Goal: Task Accomplishment & Management: Use online tool/utility

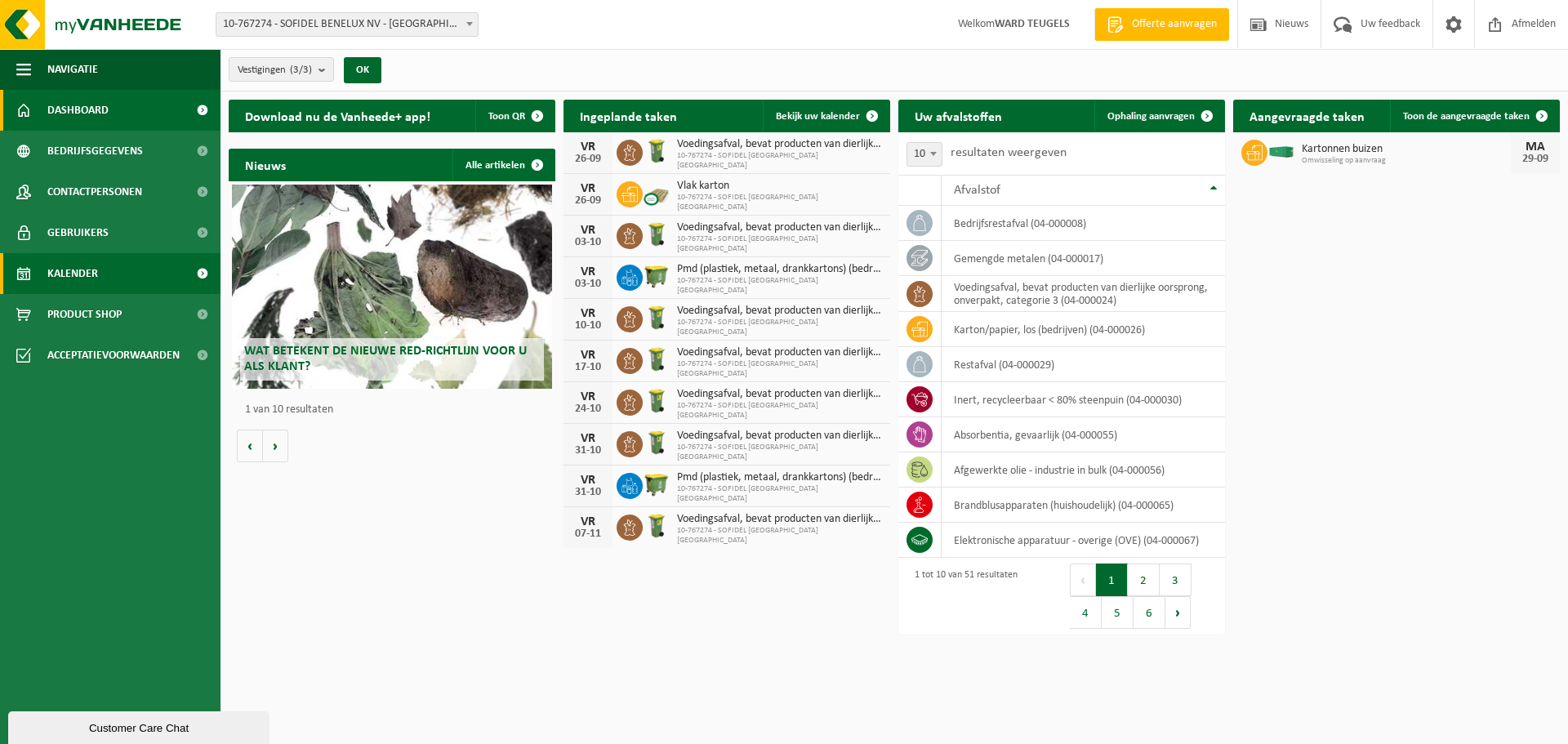
click at [88, 275] on span "Kalender" at bounding box center [72, 273] width 50 height 41
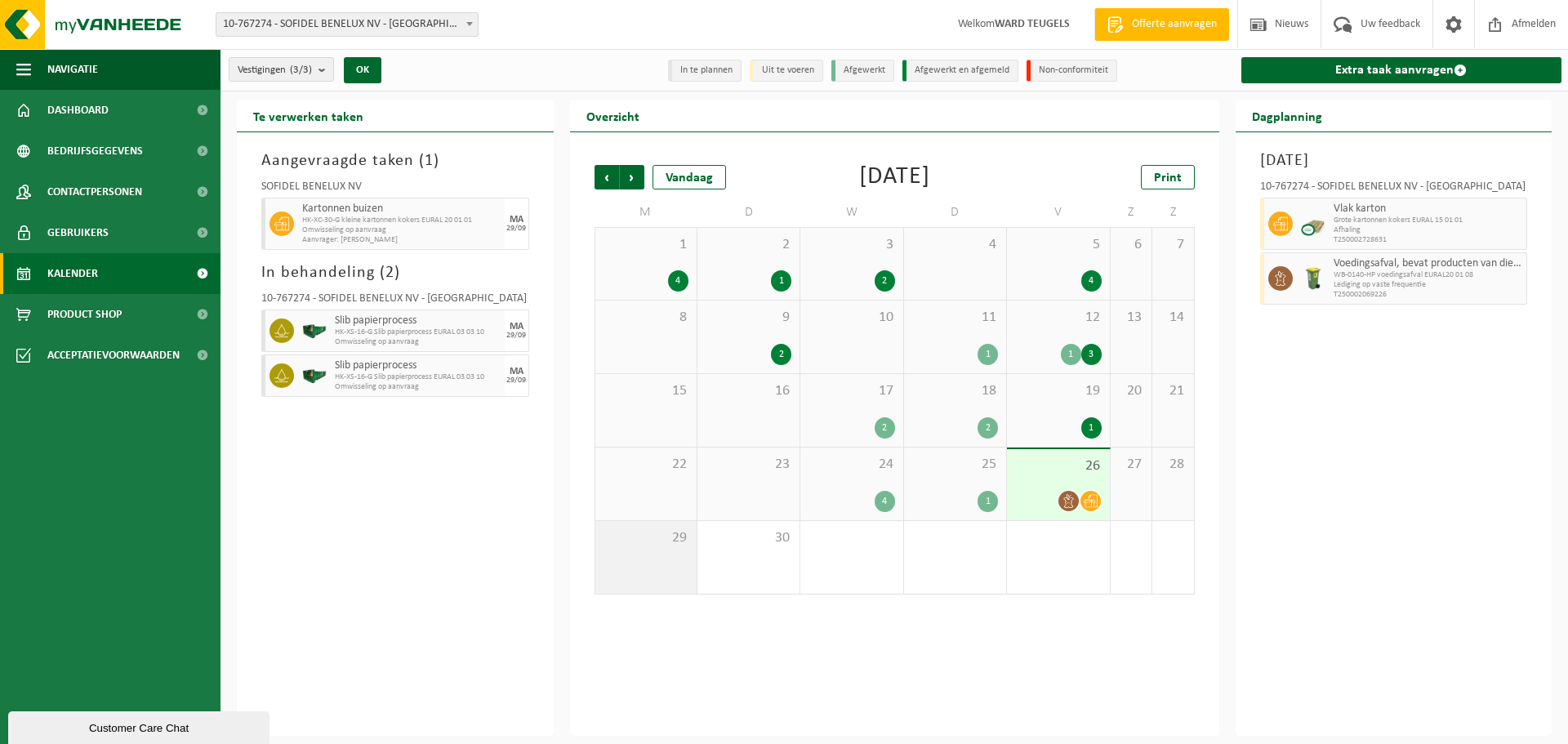
click at [684, 551] on div "29" at bounding box center [645, 557] width 102 height 72
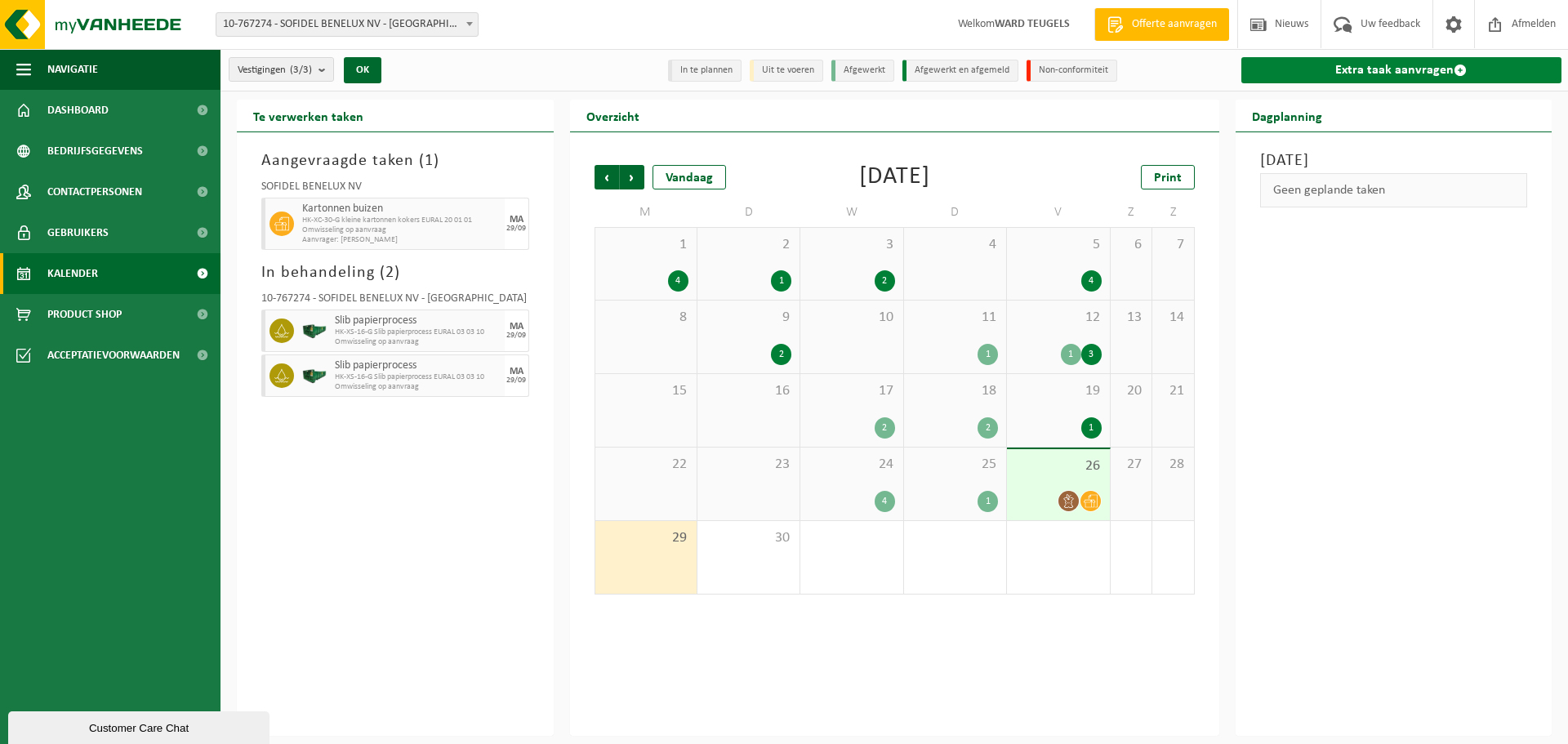
click at [1340, 68] on link "Extra taak aanvragen" at bounding box center [1402, 69] width 321 height 26
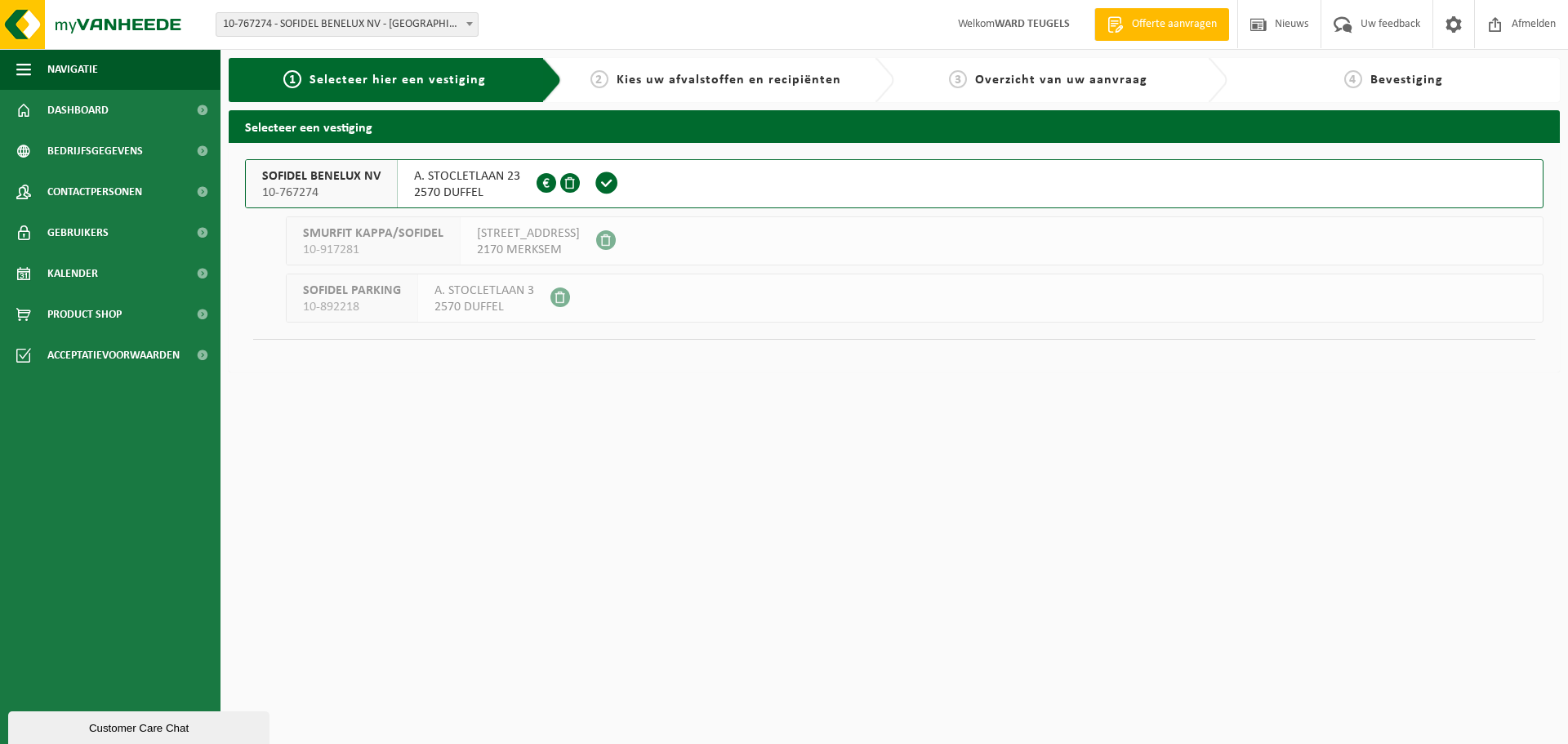
click at [307, 171] on span "SOFIDEL BENELUX NV" at bounding box center [321, 176] width 119 height 16
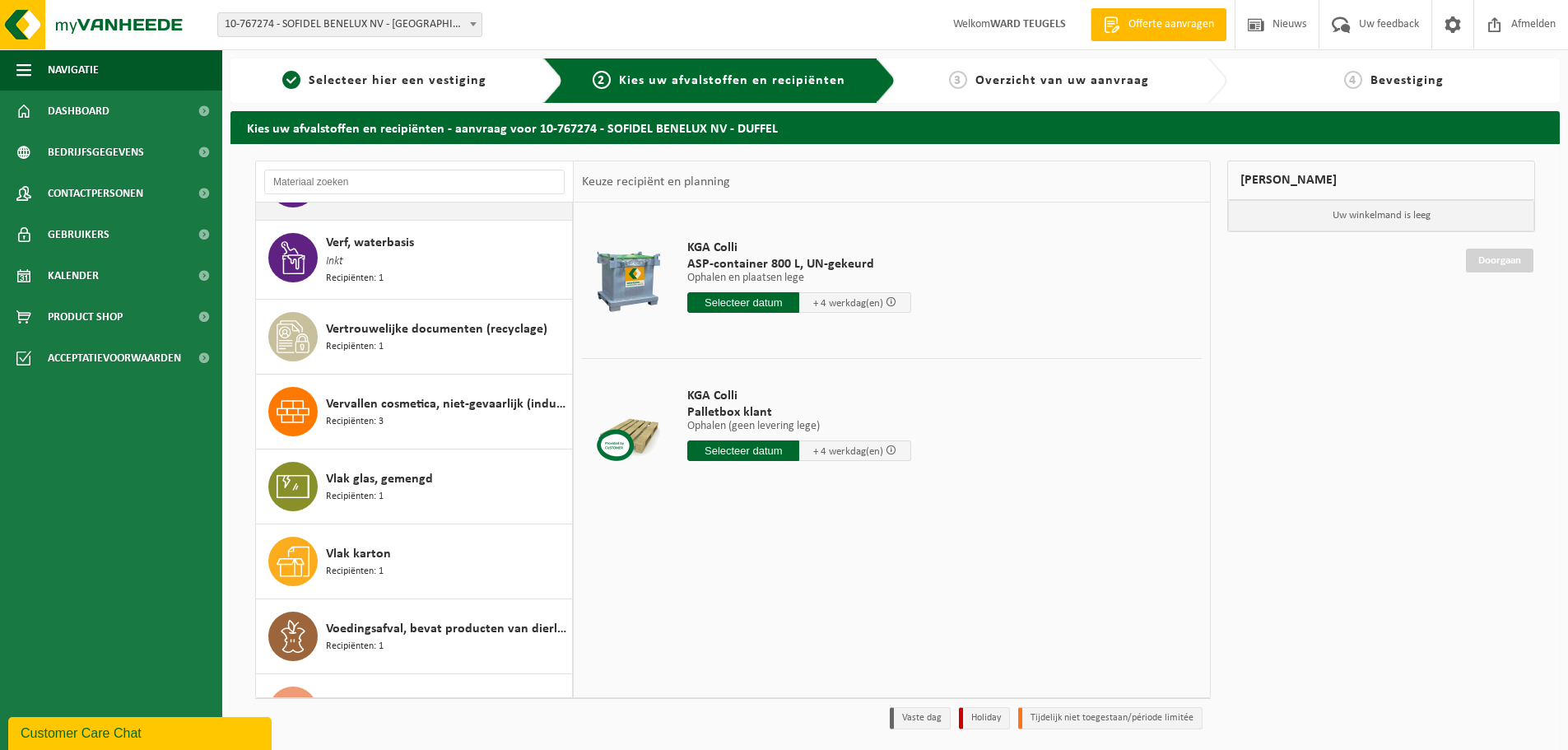
scroll to position [3175, 0]
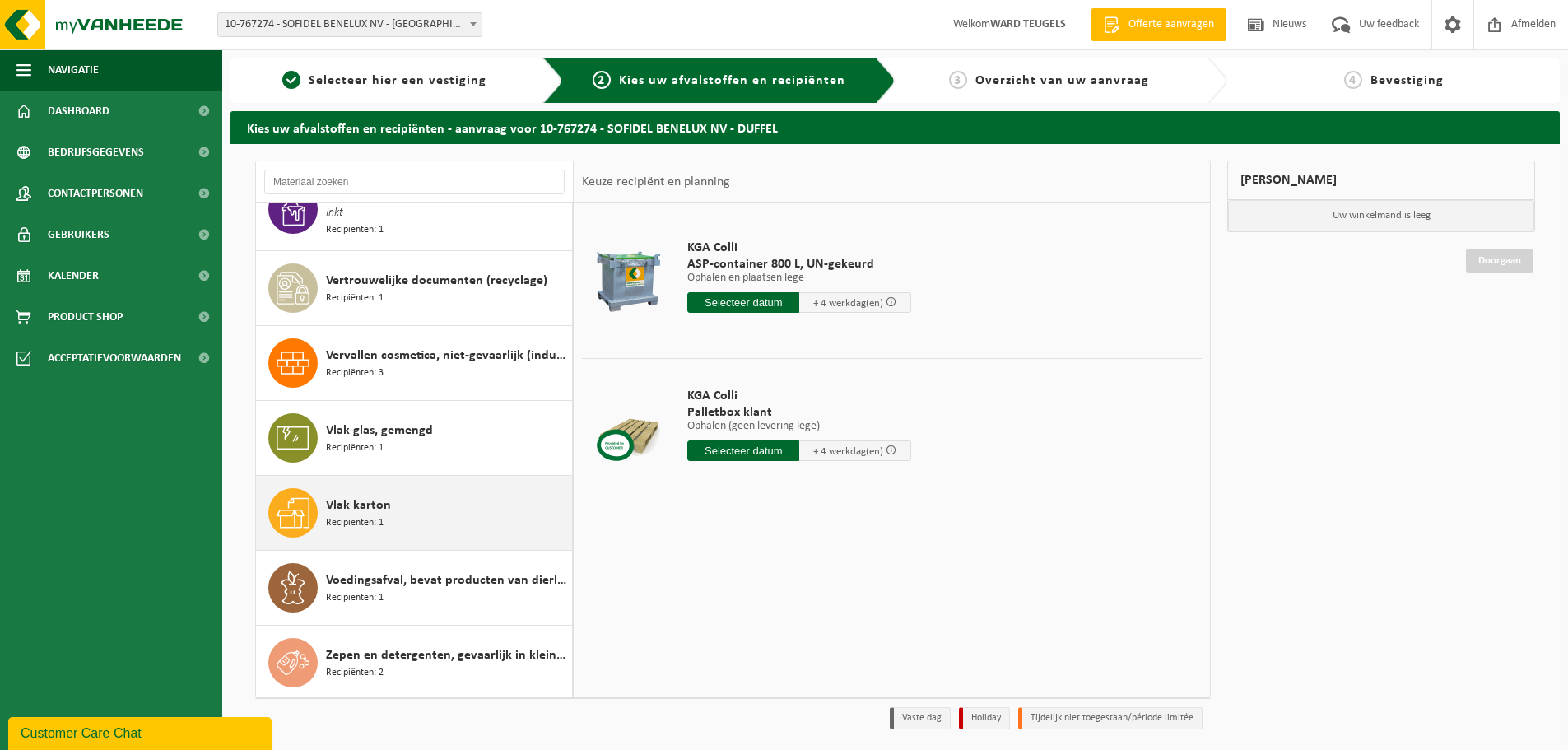
click at [400, 499] on div "Vlak karton Recipiënten: 1" at bounding box center [446, 512] width 242 height 50
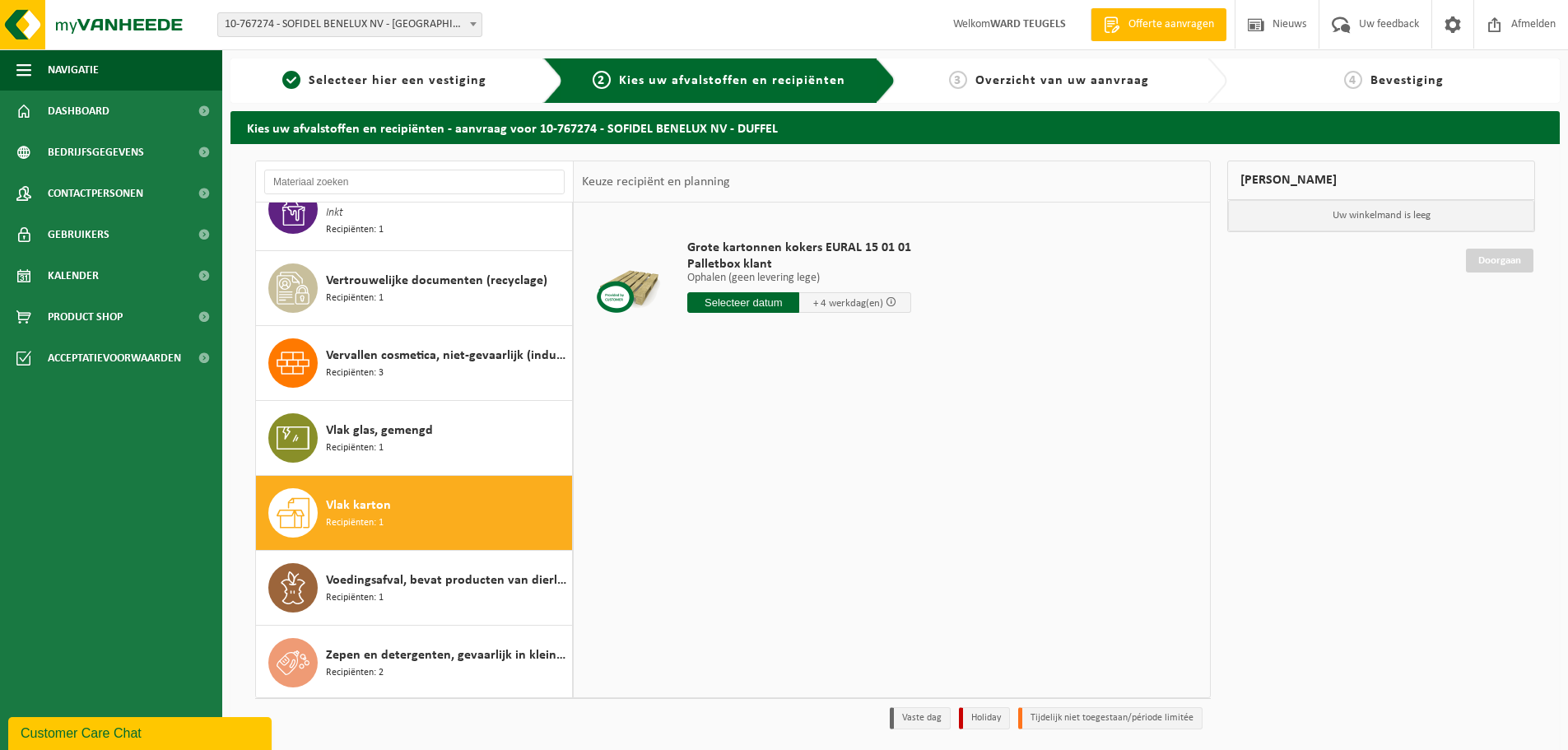
click at [751, 296] on input "text" at bounding box center [742, 302] width 112 height 20
click at [710, 503] on div "29" at bounding box center [702, 500] width 29 height 26
type input "Van 2025-09-29"
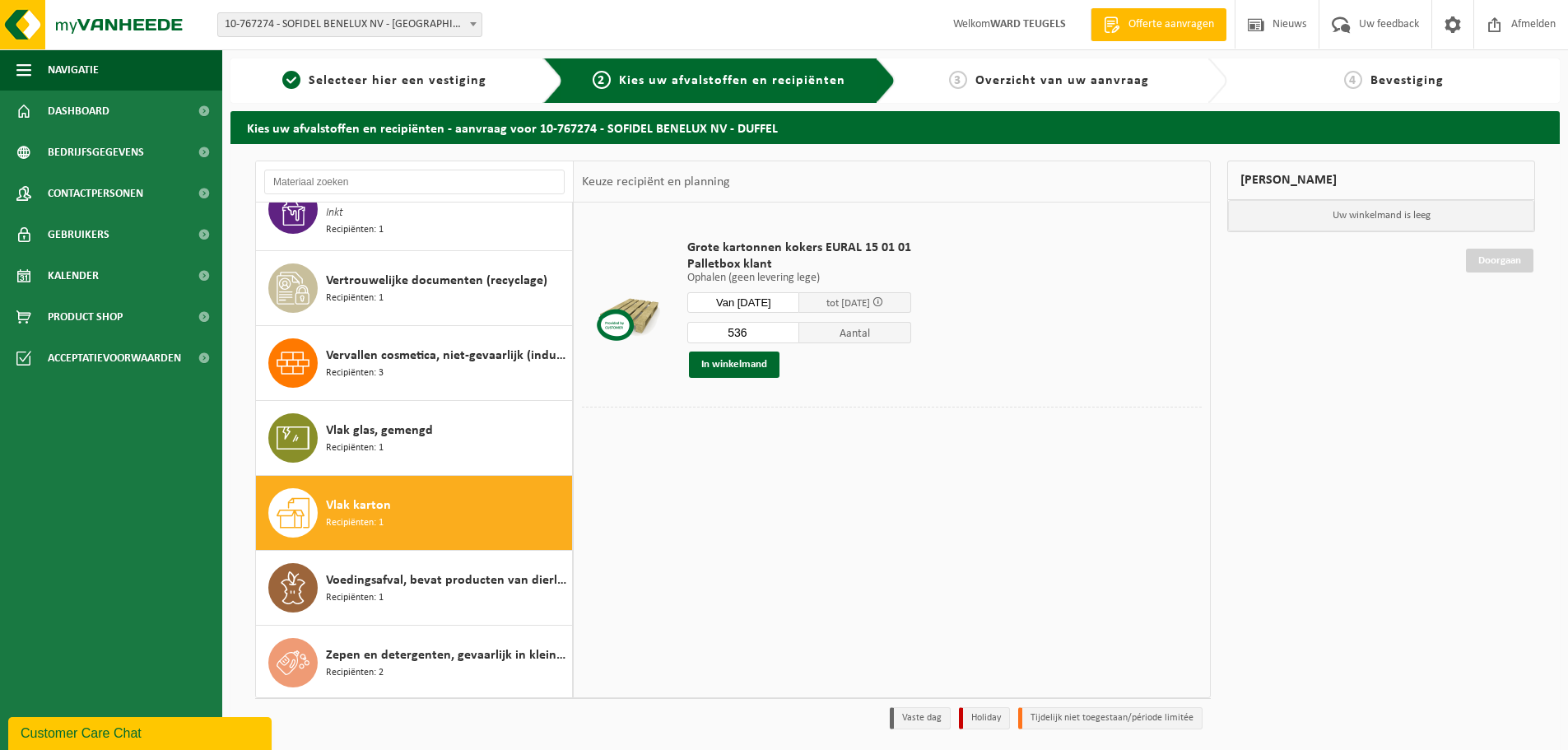
drag, startPoint x: 764, startPoint y: 326, endPoint x: 644, endPoint y: 322, distance: 120.1
click at [644, 322] on tr "Grote kartonnen kokers EURAL 15 01 01 Palletbox klant Ophalen (geen levering le…" at bounding box center [891, 308] width 620 height 195
type input "4"
click at [753, 356] on button "In winkelmand" at bounding box center [734, 364] width 91 height 26
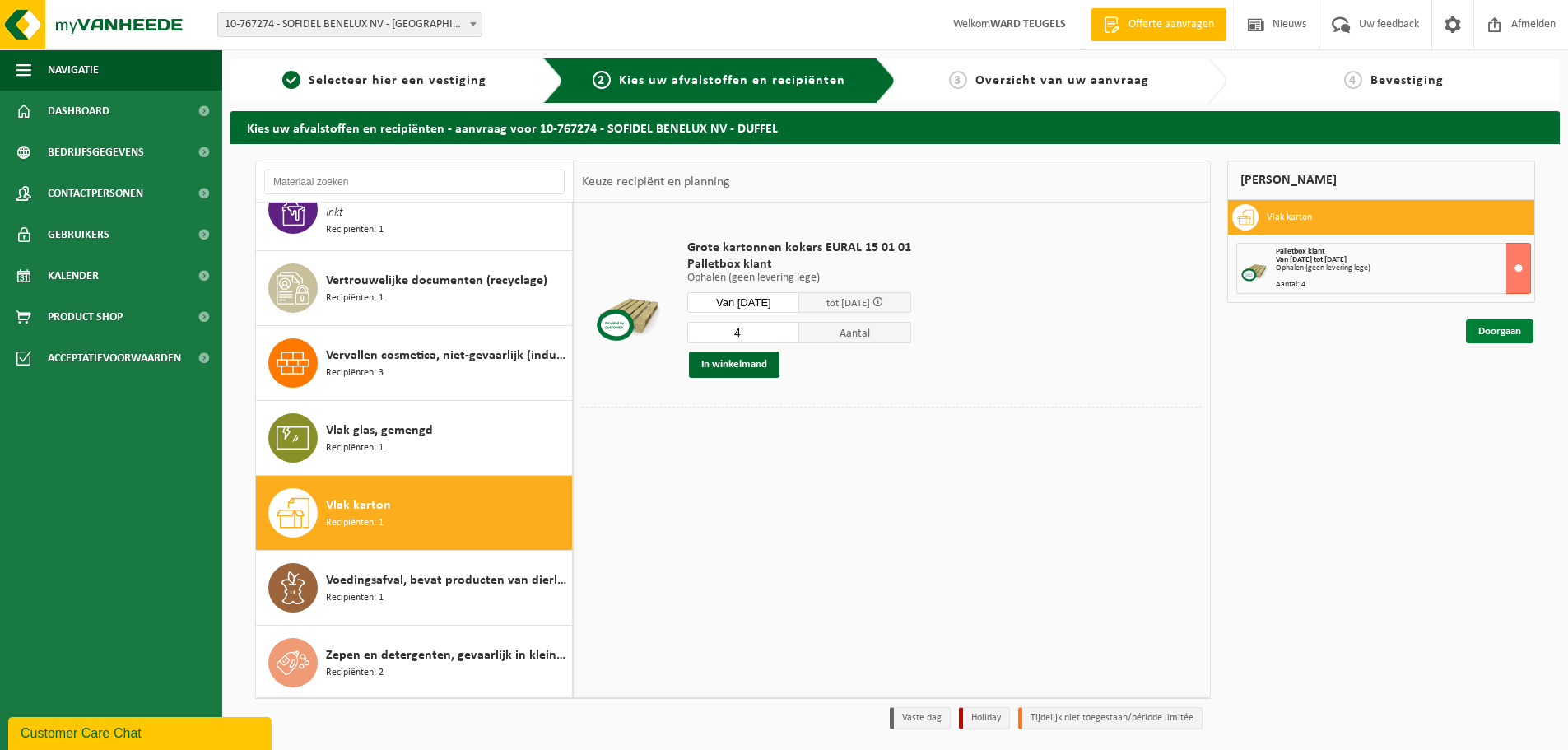
click at [1510, 330] on link "Doorgaan" at bounding box center [1499, 330] width 67 height 24
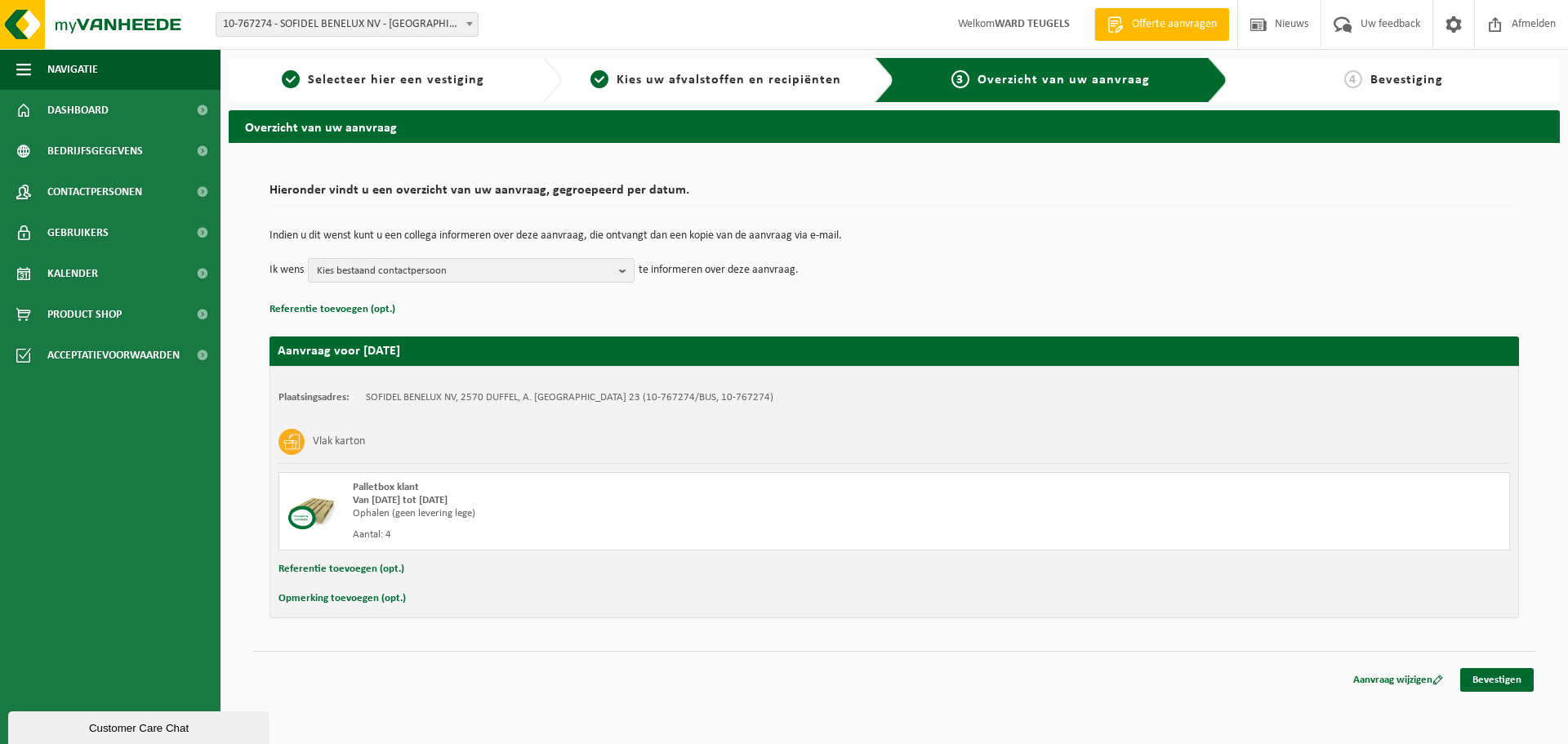
click at [358, 602] on button "Opmerking toevoegen (opt.)" at bounding box center [342, 599] width 127 height 21
click at [278, 588] on button "Annuleren" at bounding box center [302, 601] width 48 height 25
click at [278, 588] on button "Opmerking toevoegen (opt.)" at bounding box center [342, 599] width 127 height 21
click at [373, 605] on input "text" at bounding box center [926, 601] width 1135 height 25
type input "4 keven met kokers"
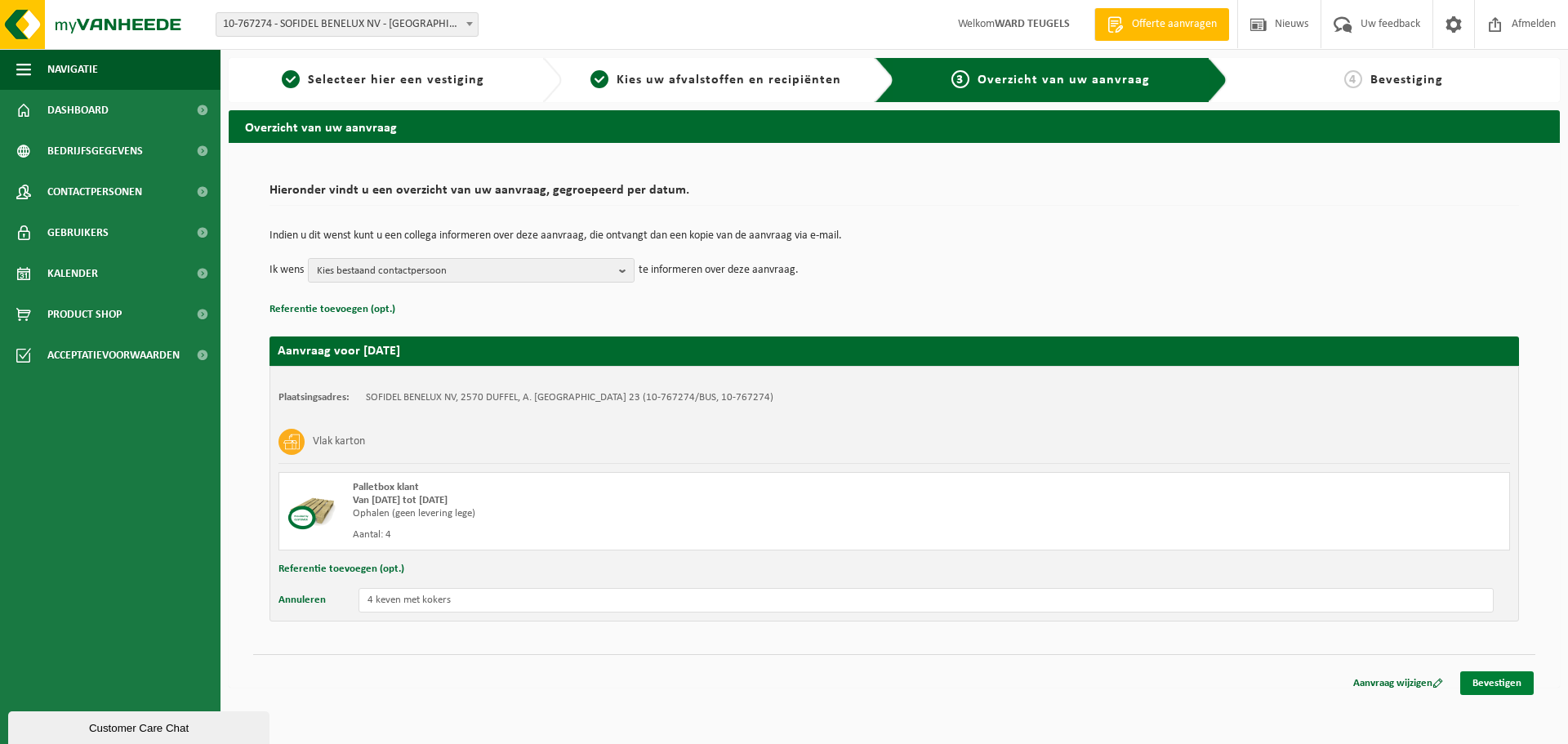
click at [1516, 676] on link "Bevestigen" at bounding box center [1496, 682] width 73 height 24
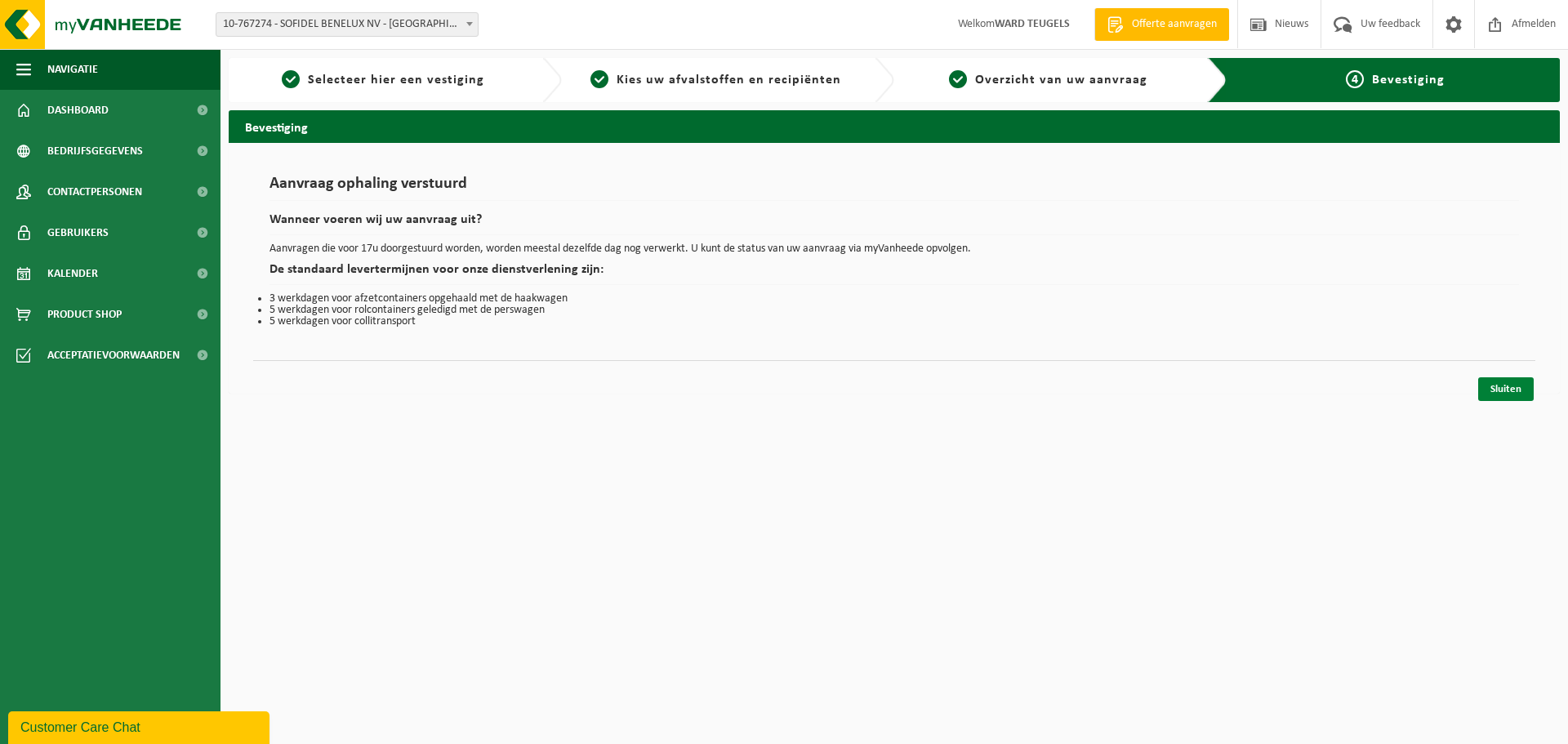
click at [1519, 388] on link "Sluiten" at bounding box center [1505, 389] width 55 height 24
